Goal: Information Seeking & Learning: Get advice/opinions

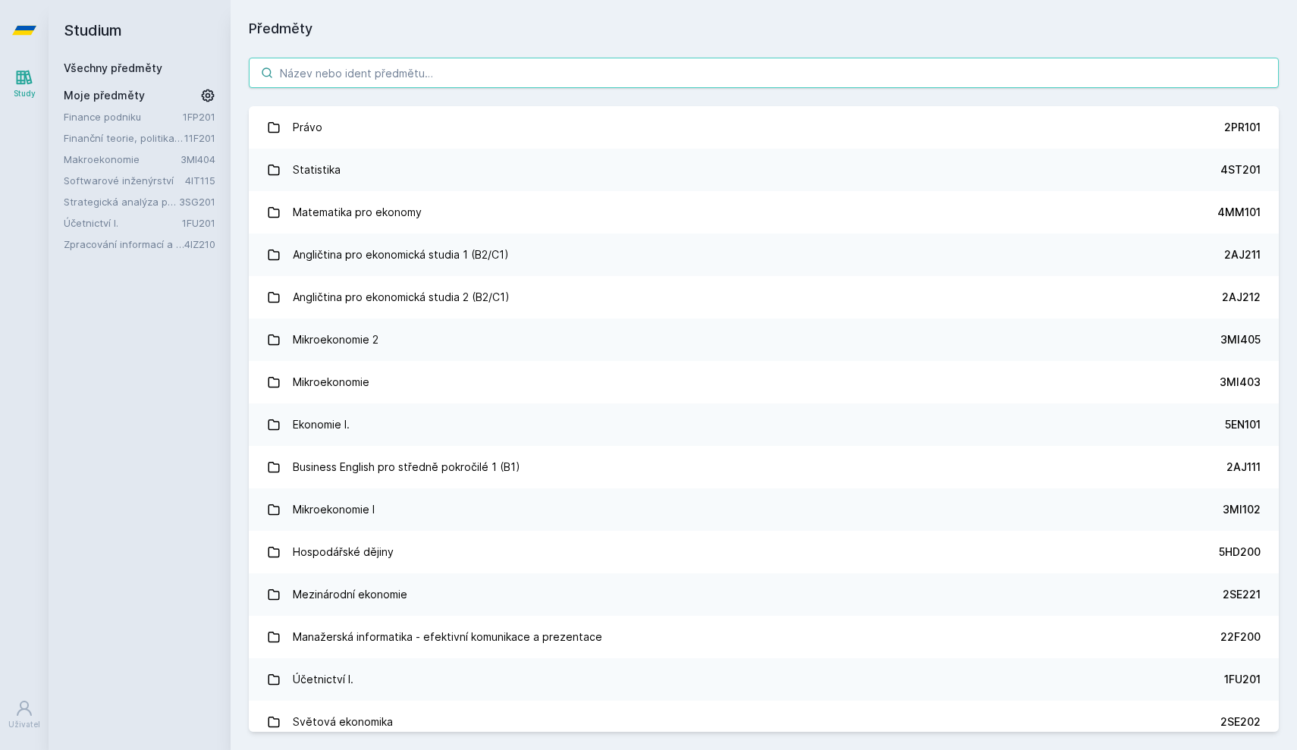
click at [504, 64] on input "search" at bounding box center [764, 73] width 1030 height 30
paste input "11F201"
type input "11F201"
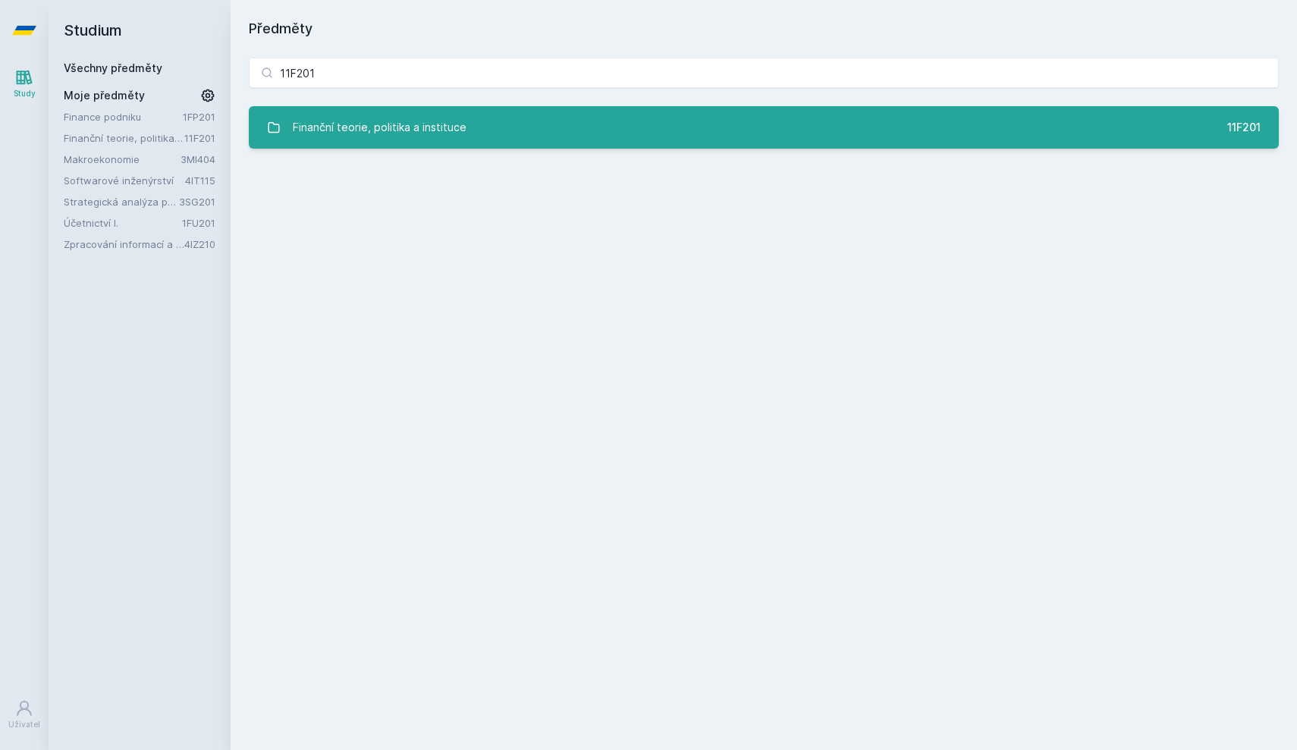
click at [420, 132] on div "Finanční teorie, politika a instituce" at bounding box center [380, 127] width 174 height 30
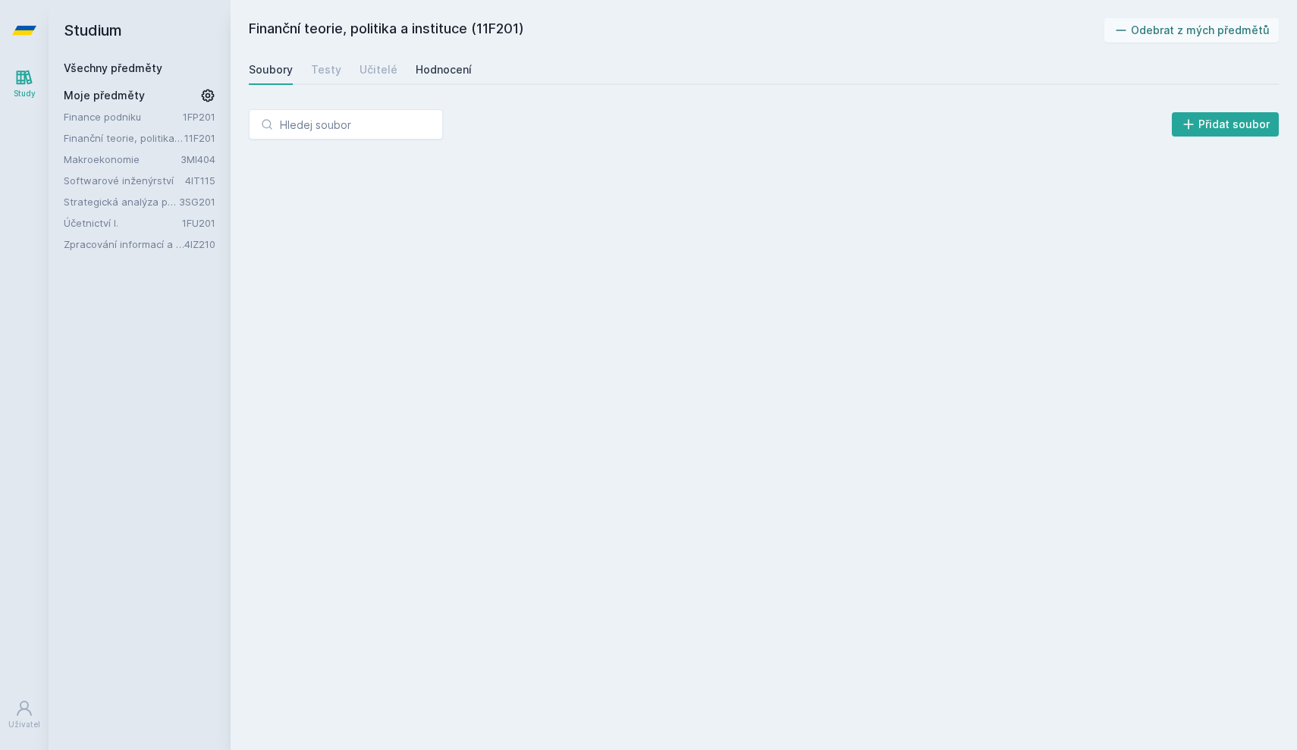
click at [439, 75] on div "Hodnocení" at bounding box center [444, 69] width 56 height 15
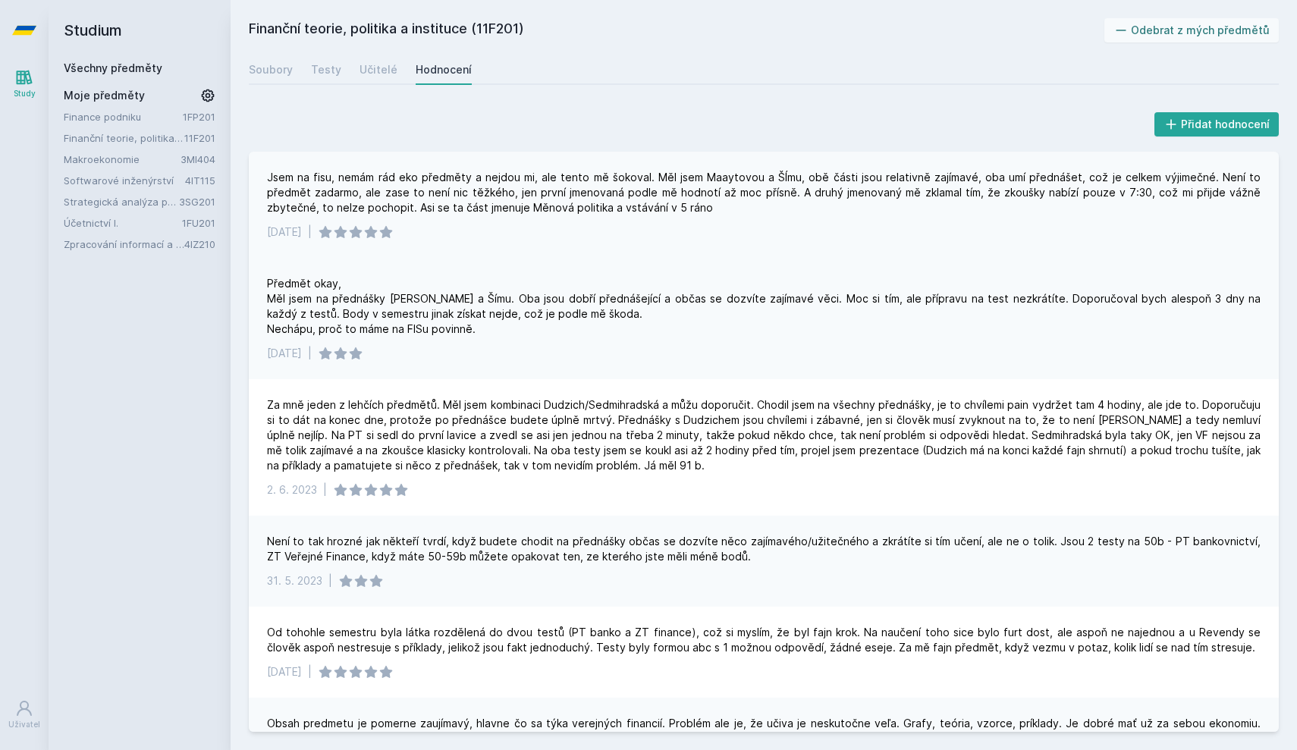
click at [747, 174] on div "Jsem na fisu, nemám rád eko předměty a nejdou mi, ale tento mě šokoval. Měl jse…" at bounding box center [764, 193] width 994 height 46
click at [747, 175] on div "Jsem na fisu, nemám rád eko předměty a nejdou mi, ale tento mě šokoval. Měl jse…" at bounding box center [764, 193] width 994 height 46
click at [717, 262] on div "Předmět okay, Měl jsem na přednášky [PERSON_NAME] a Šímu. Oba jsou dobří předná…" at bounding box center [764, 318] width 1030 height 121
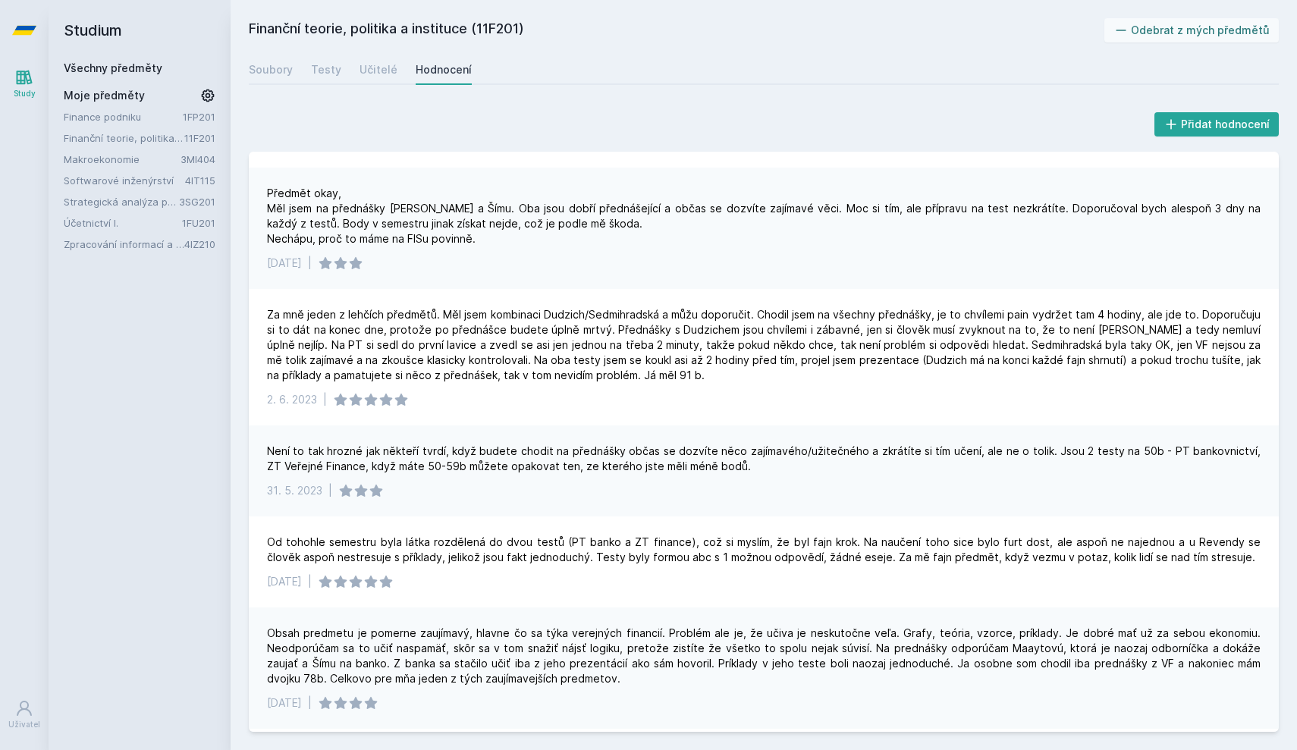
scroll to position [89, 0]
